Goal: Information Seeking & Learning: Learn about a topic

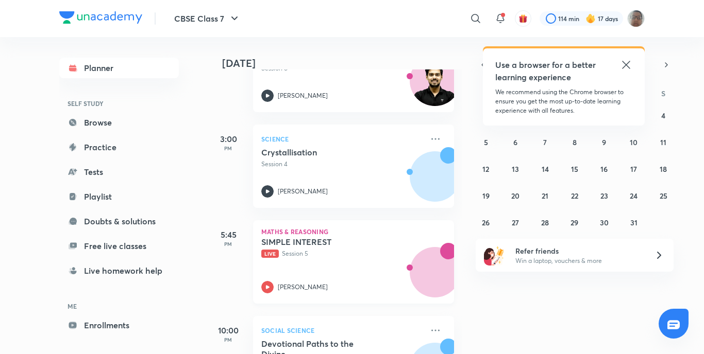
scroll to position [206, 0]
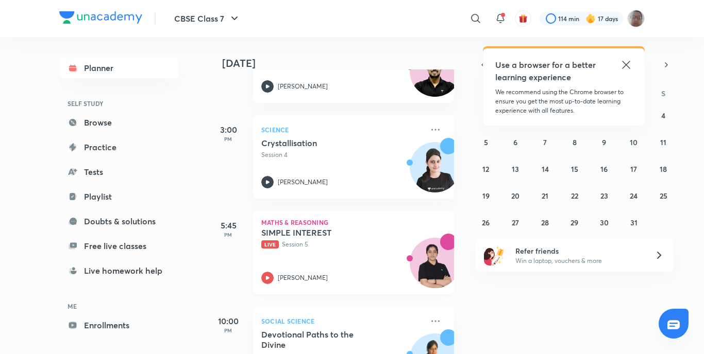
click at [268, 270] on div "SIMPLE INTEREST Live Session 5 [PERSON_NAME]" at bounding box center [342, 256] width 162 height 57
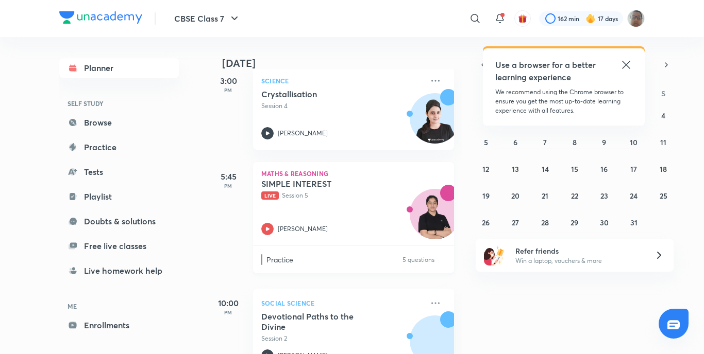
scroll to position [258, 0]
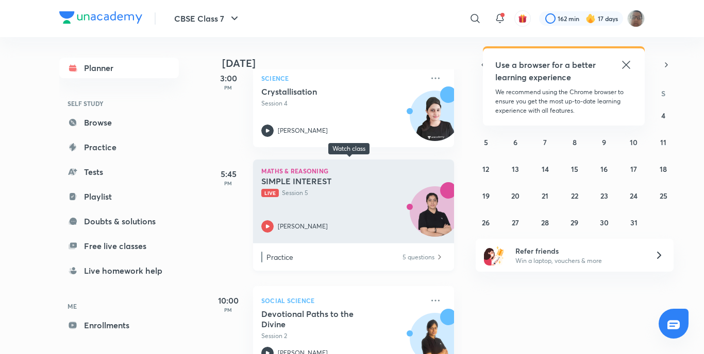
click at [276, 229] on div "[PERSON_NAME]" at bounding box center [342, 227] width 162 height 12
click at [265, 230] on icon at bounding box center [267, 227] width 12 height 12
click at [268, 228] on icon at bounding box center [267, 227] width 12 height 12
